Goal: Navigation & Orientation: Find specific page/section

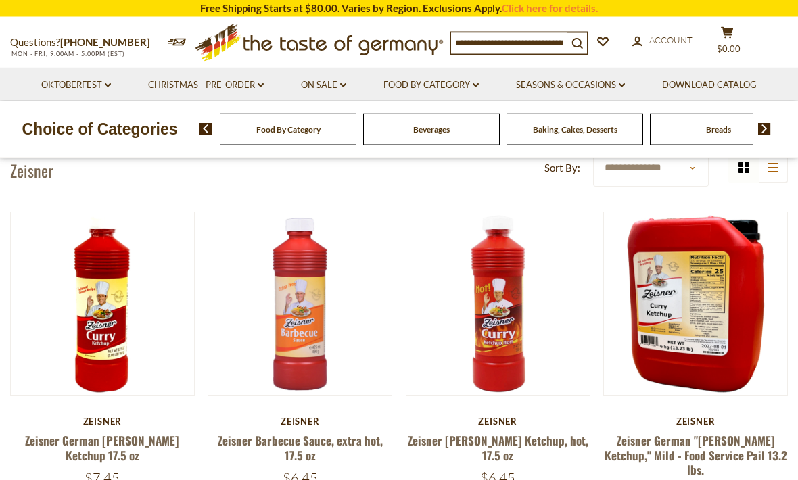
scroll to position [62, 0]
click at [727, 83] on button "Quick View" at bounding box center [695, 68] width 91 height 30
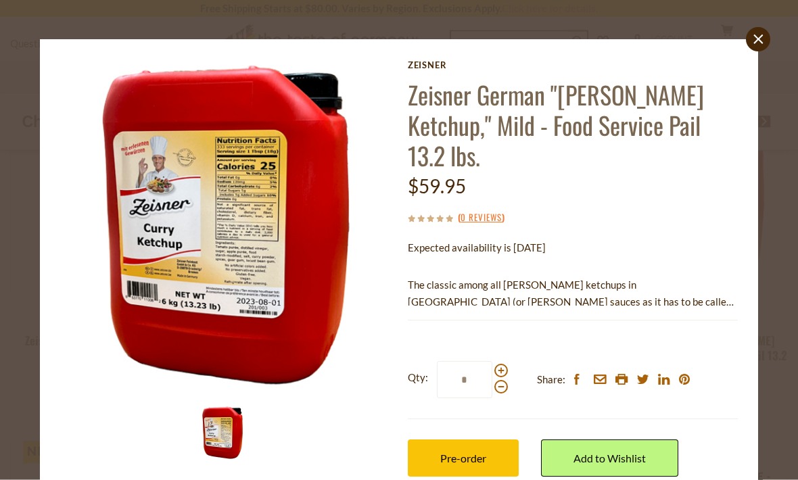
scroll to position [164, 0]
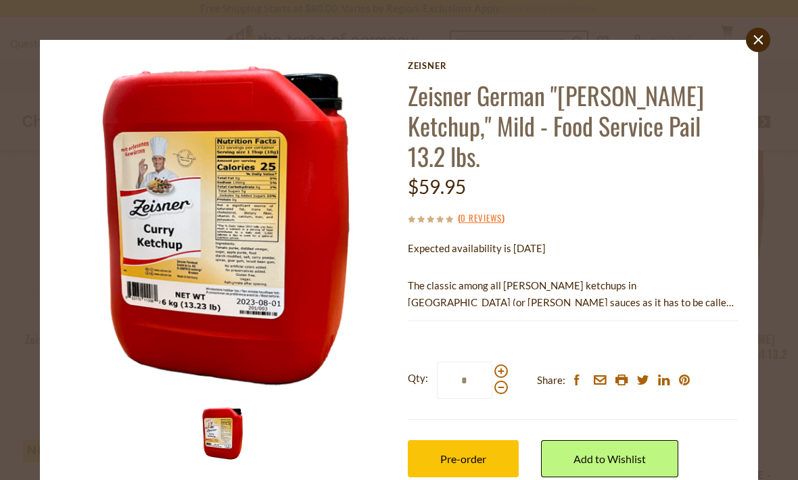
click at [705, 277] on p "The classic among all curry ketchups in Germany (or curry sauces as it has to b…" at bounding box center [573, 294] width 330 height 34
click at [721, 277] on p "The classic among all curry ketchups in Germany (or curry sauces as it has to b…" at bounding box center [573, 294] width 330 height 34
click at [754, 44] on icon "close" at bounding box center [759, 40] width 10 height 10
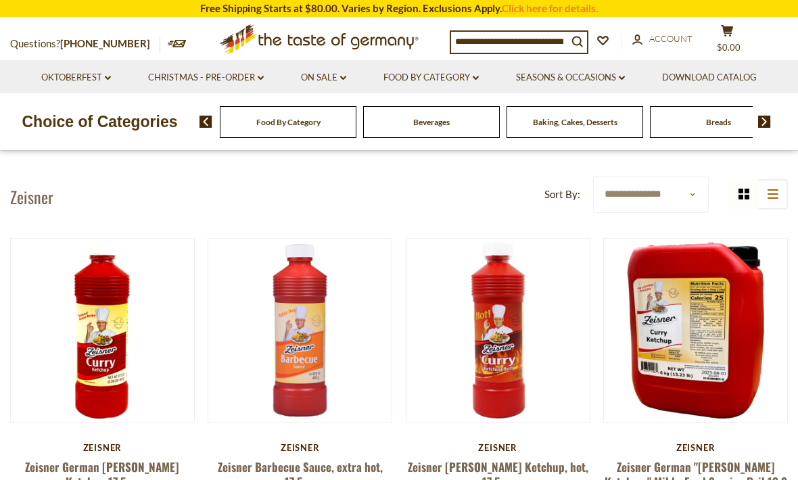
scroll to position [0, 0]
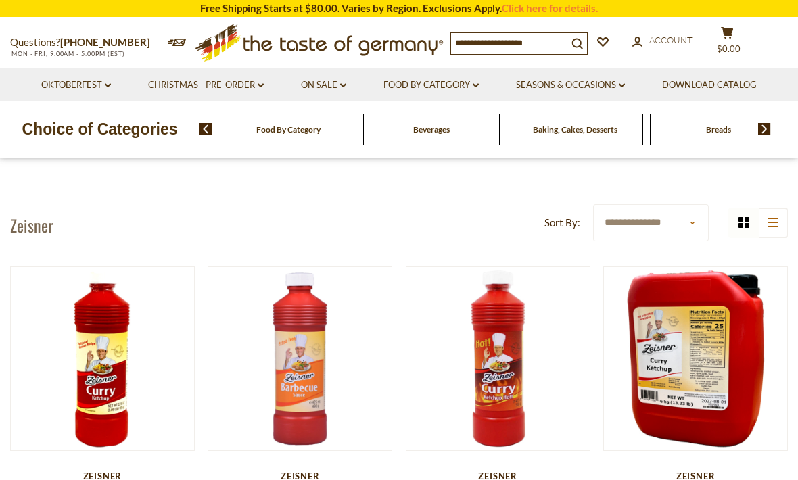
click at [308, 133] on div "Beverages" at bounding box center [288, 130] width 137 height 32
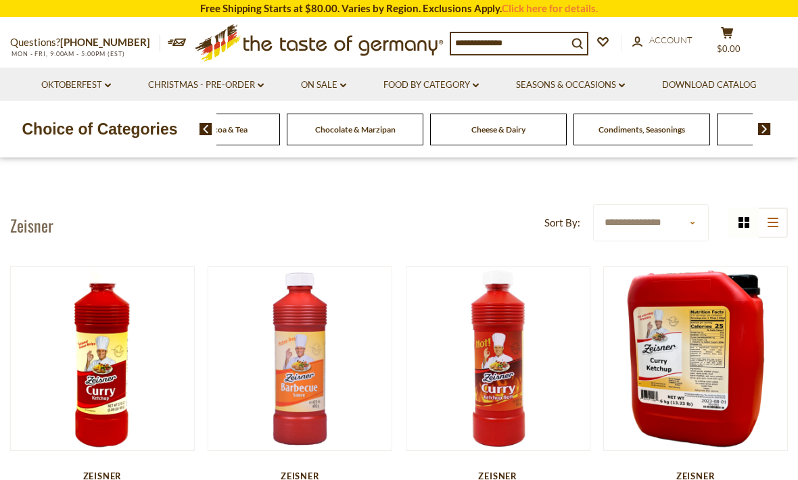
click at [630, 120] on div "Food By Category Beverages Baking, Cakes, Desserts Breads Candy Cereal Cookies …" at bounding box center [498, 130] width 2725 height 32
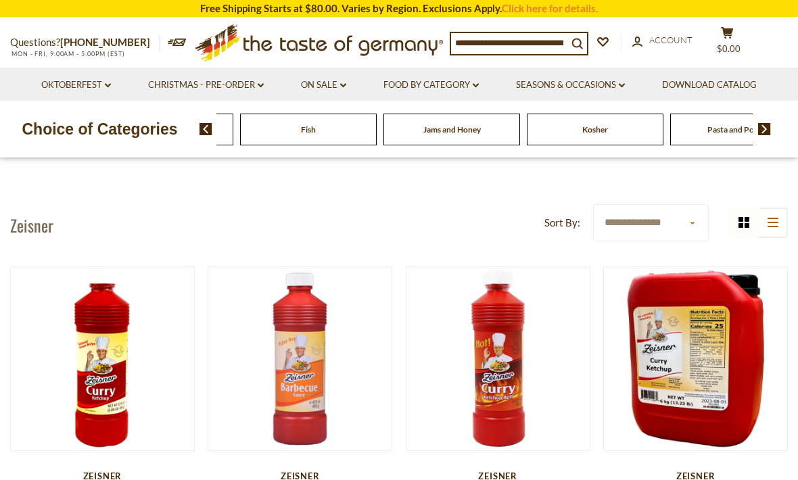
click at [208, 133] on span "Condiments, Seasonings" at bounding box center [165, 129] width 87 height 10
